Goal: Find specific page/section: Find specific page/section

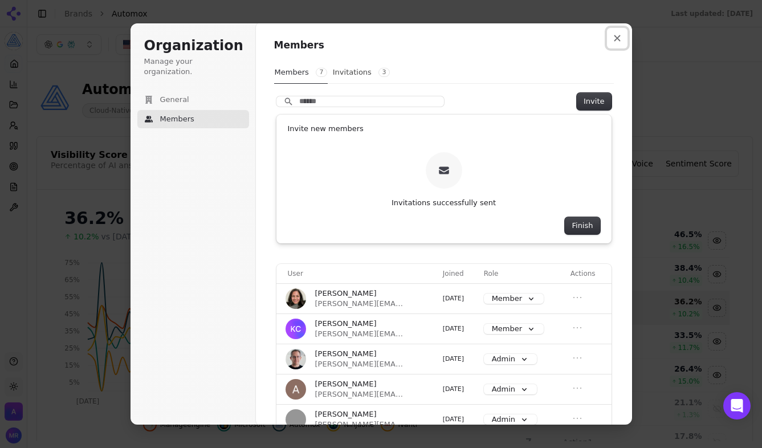
click at [617, 40] on icon "Close modal" at bounding box center [617, 38] width 7 height 7
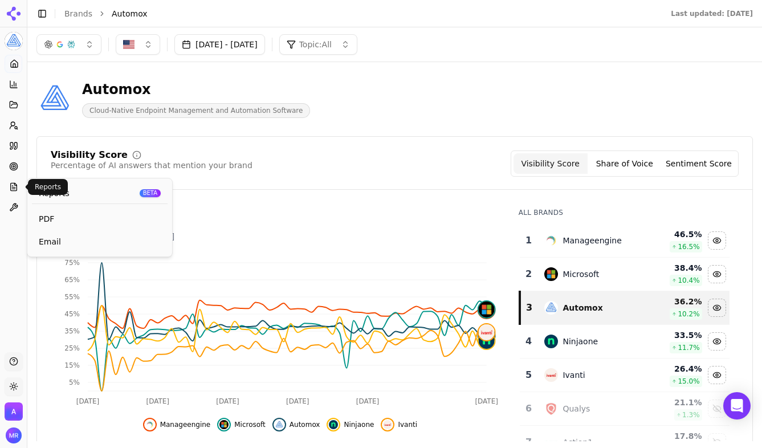
click at [18, 186] on icon at bounding box center [13, 186] width 9 height 9
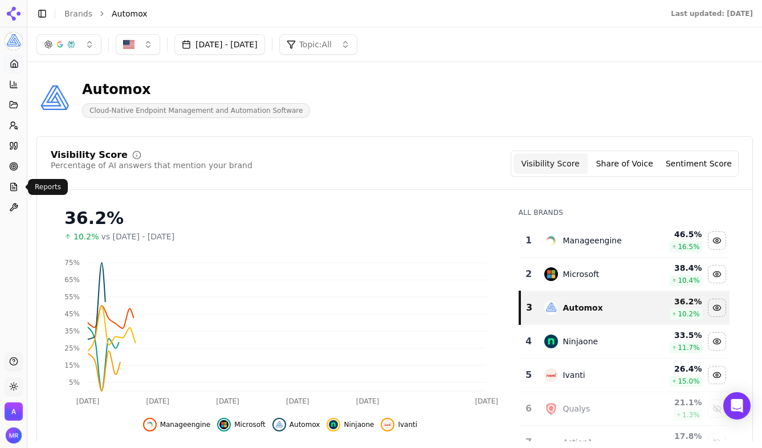
click at [13, 183] on icon at bounding box center [14, 186] width 6 height 7
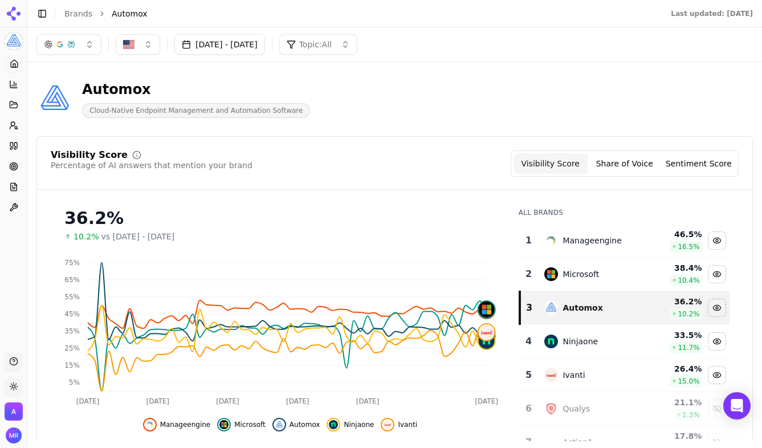
click at [442, 95] on div "Automox Cloud-Native Endpoint Management and Automation Software" at bounding box center [291, 99] width 511 height 38
click at [357, 54] on button "Topic: All" at bounding box center [318, 44] width 78 height 21
